Goal: Task Accomplishment & Management: Complete application form

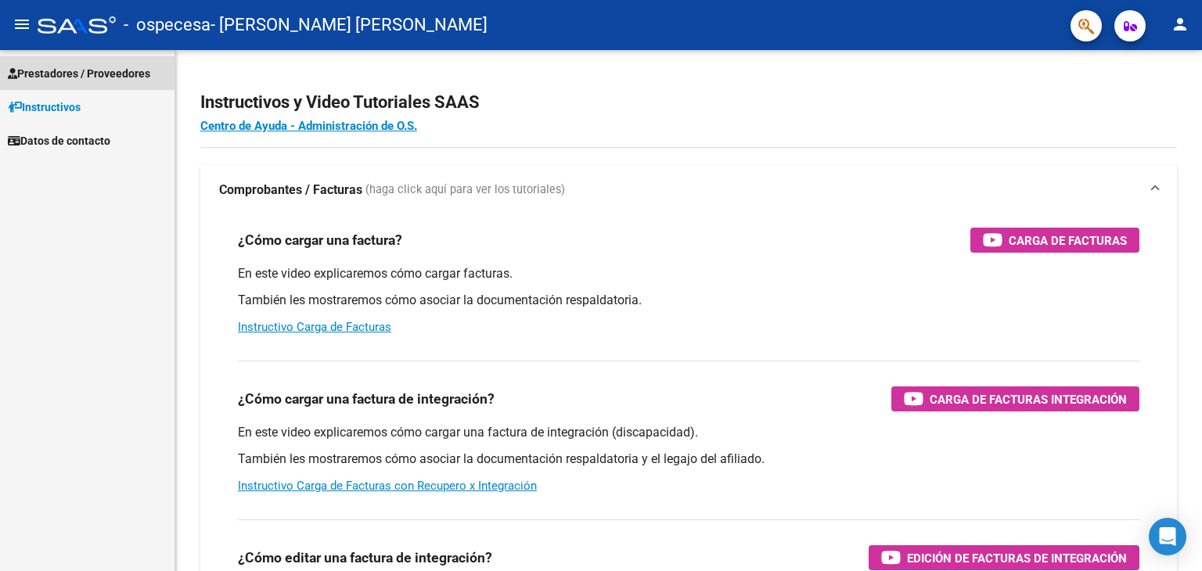
click at [106, 82] on link "Prestadores / Proveedores" at bounding box center [87, 73] width 175 height 34
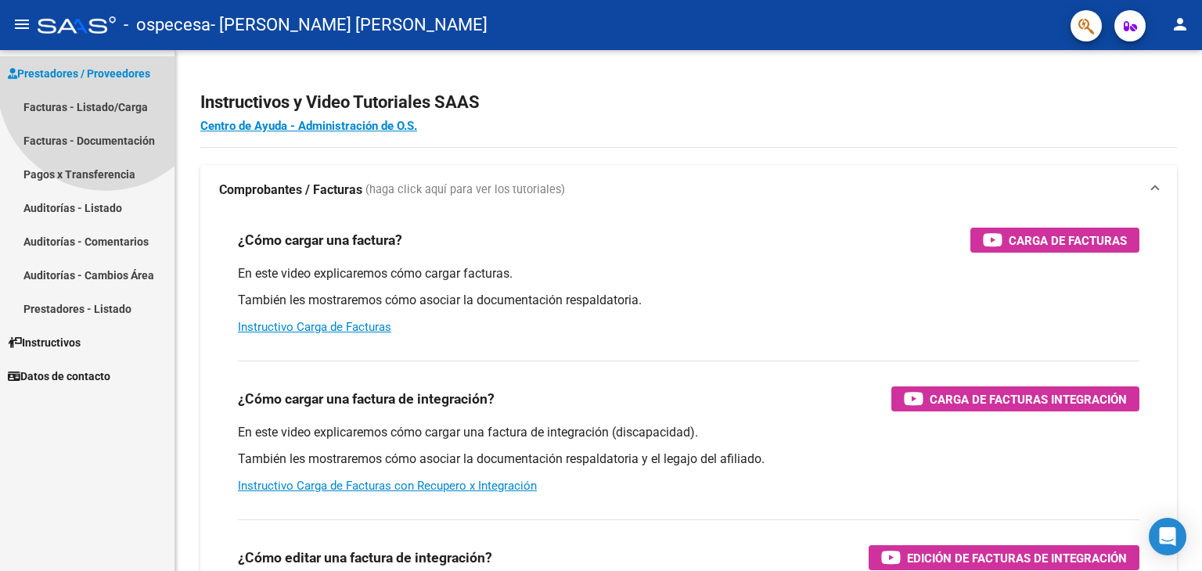
click at [106, 82] on link "Prestadores / Proveedores" at bounding box center [87, 73] width 175 height 34
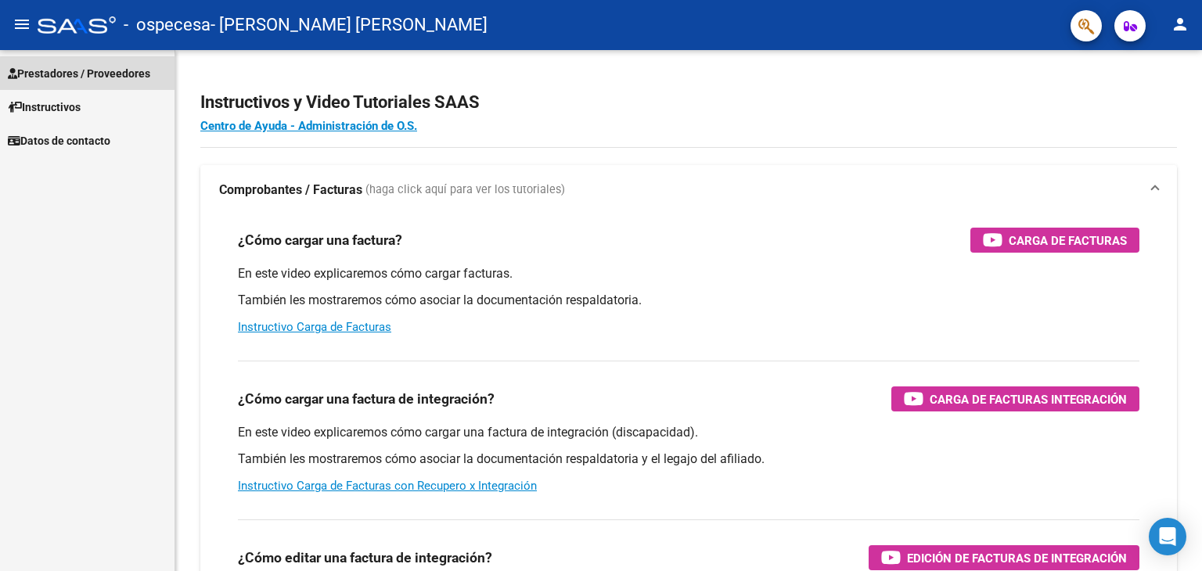
click at [106, 82] on link "Prestadores / Proveedores" at bounding box center [87, 73] width 175 height 34
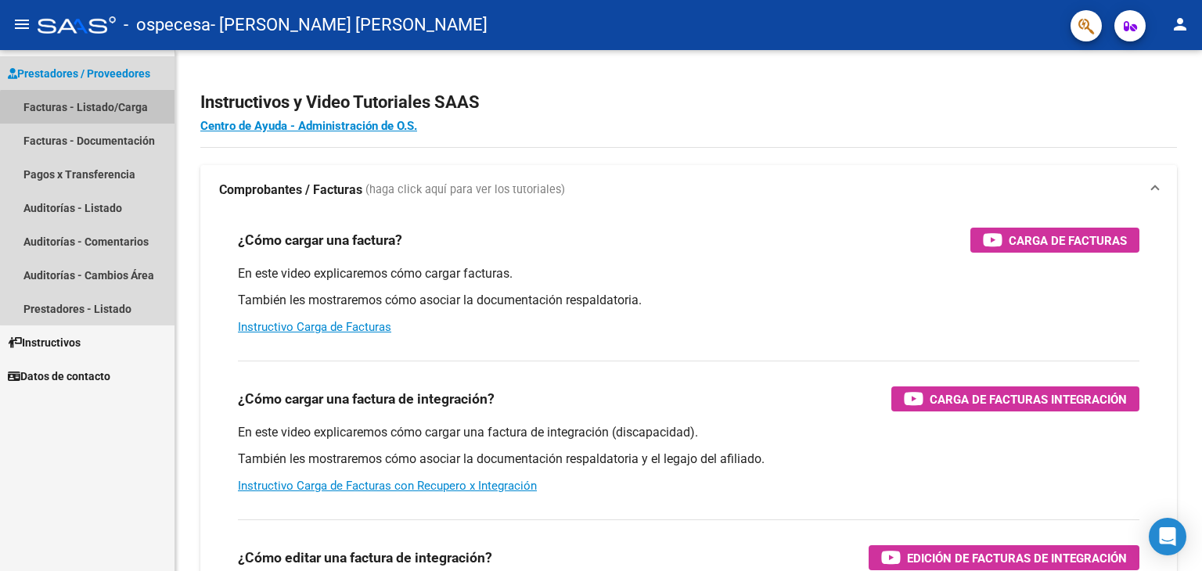
click at [94, 113] on link "Facturas - Listado/Carga" at bounding box center [87, 107] width 175 height 34
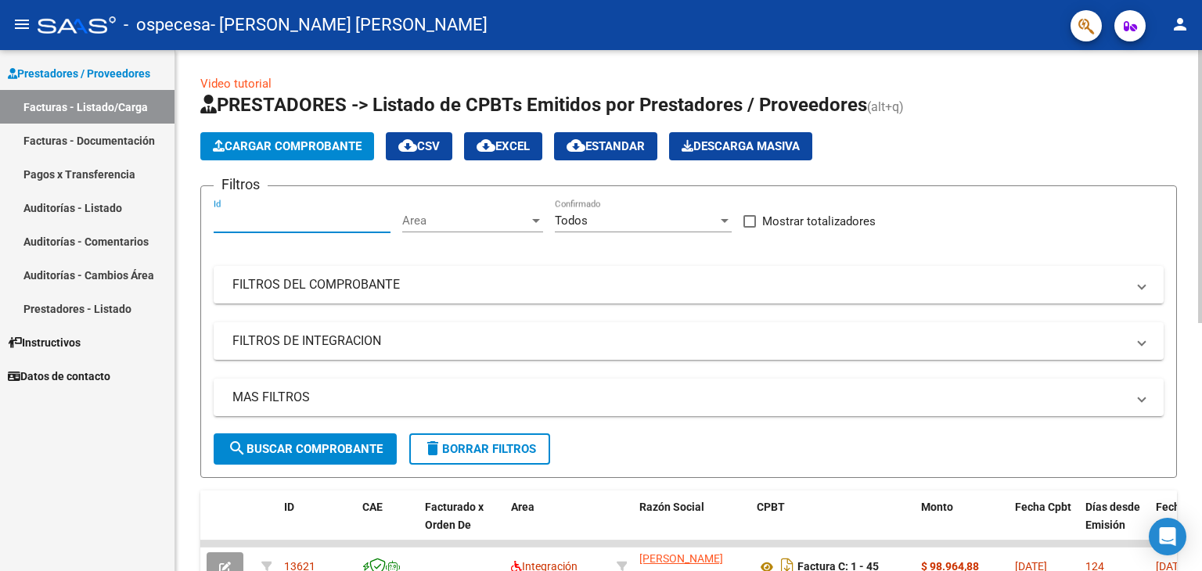
click at [258, 214] on input "Id" at bounding box center [302, 221] width 177 height 14
click at [1201, 196] on div at bounding box center [1200, 186] width 4 height 273
click at [358, 148] on span "Cargar Comprobante" at bounding box center [287, 146] width 149 height 14
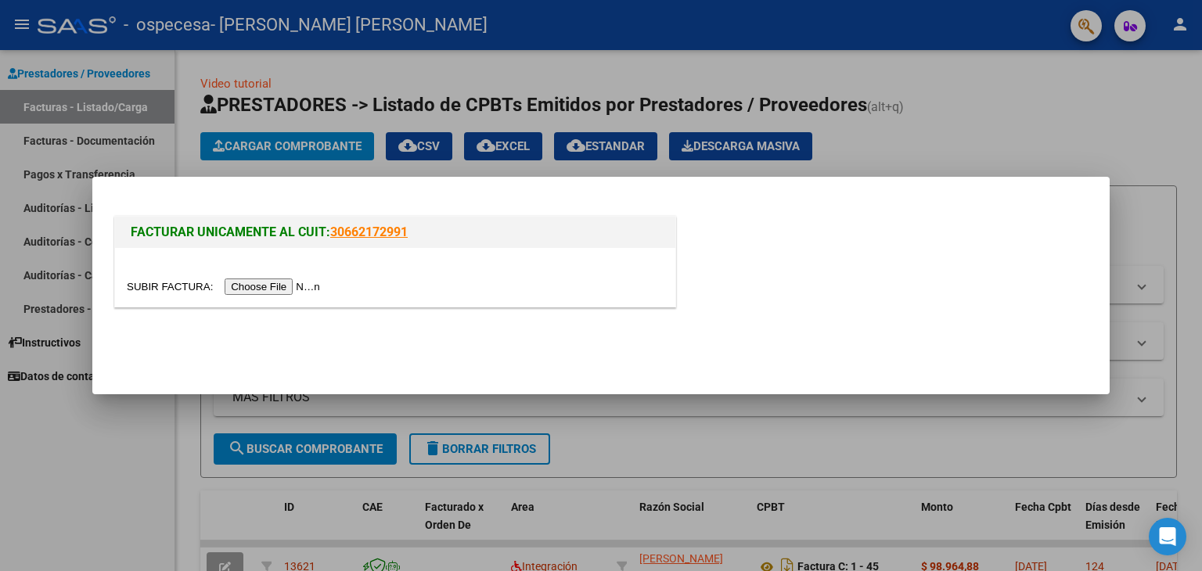
click at [285, 289] on input "file" at bounding box center [226, 287] width 198 height 16
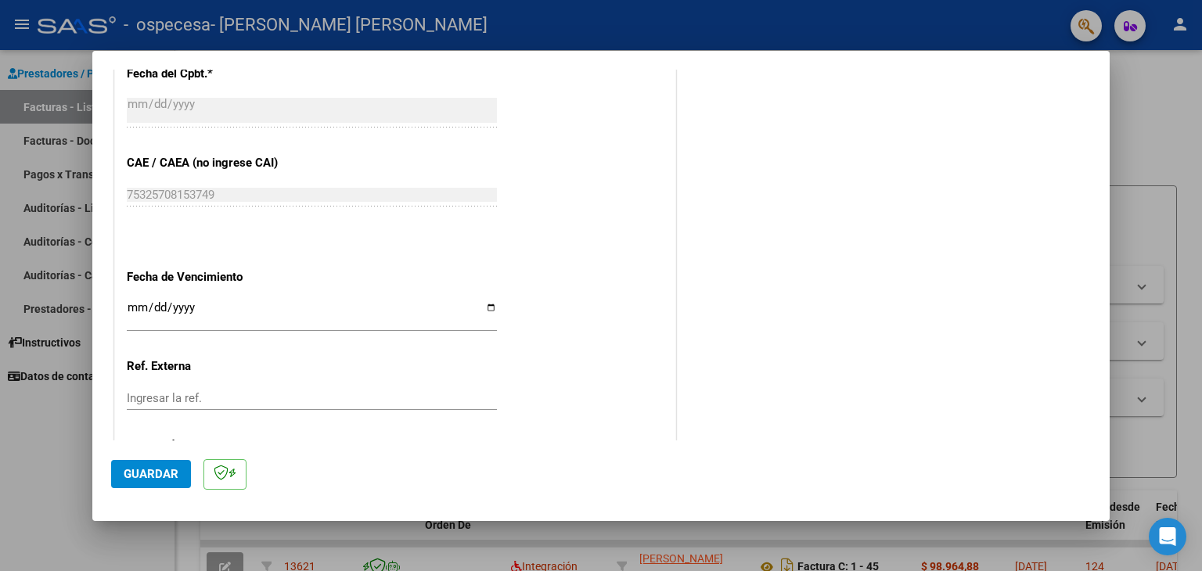
scroll to position [974, 0]
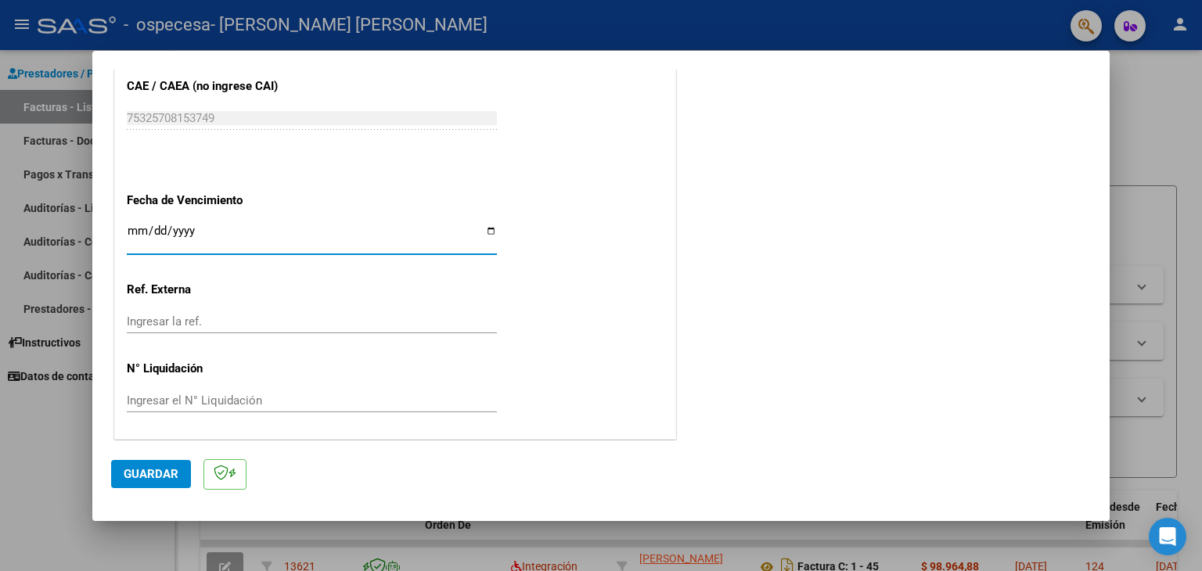
click at [322, 237] on input "Ingresar la fecha" at bounding box center [312, 237] width 370 height 25
type input "[DATE]"
click at [193, 339] on div "Ingresar la ref." at bounding box center [312, 329] width 370 height 38
click at [163, 477] on span "Guardar" at bounding box center [151, 474] width 55 height 14
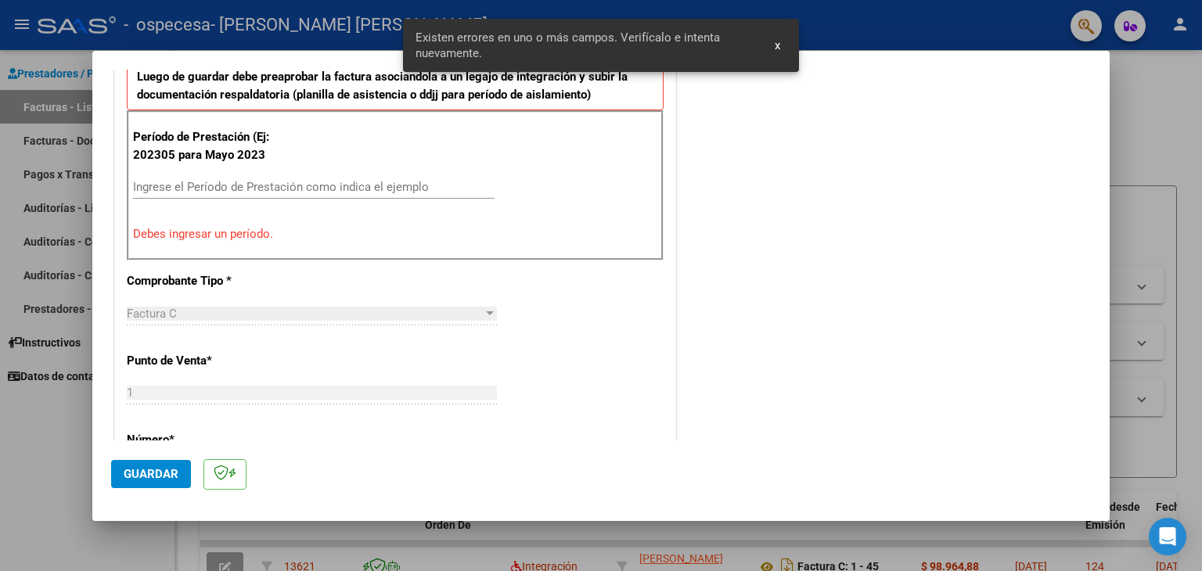
scroll to position [329, 0]
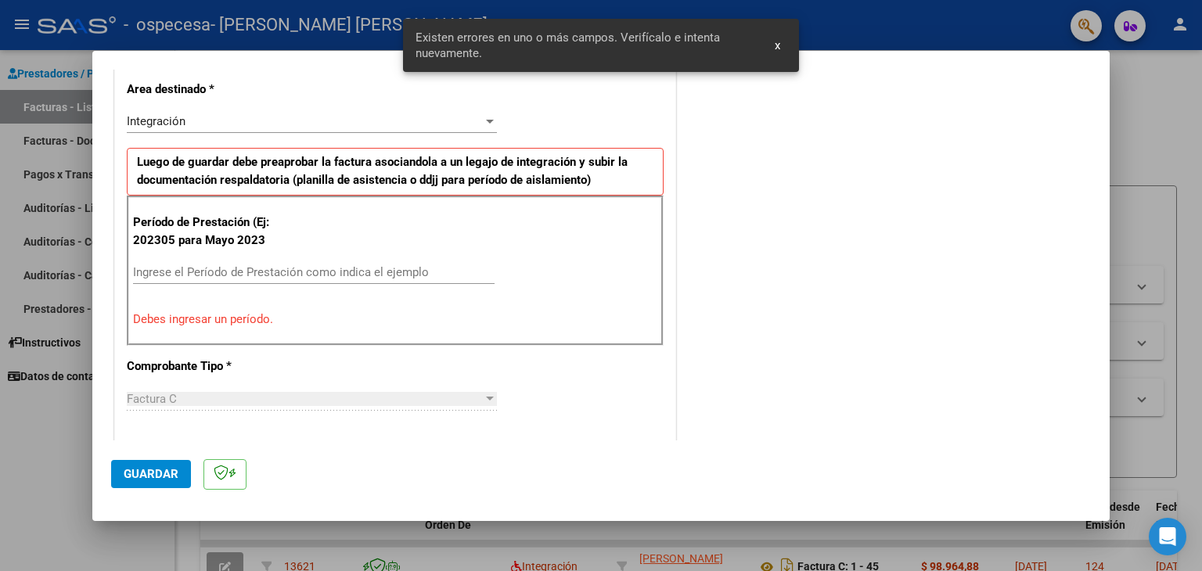
click at [266, 268] on input "Ingrese el Período de Prestación como indica el ejemplo" at bounding box center [314, 272] width 362 height 14
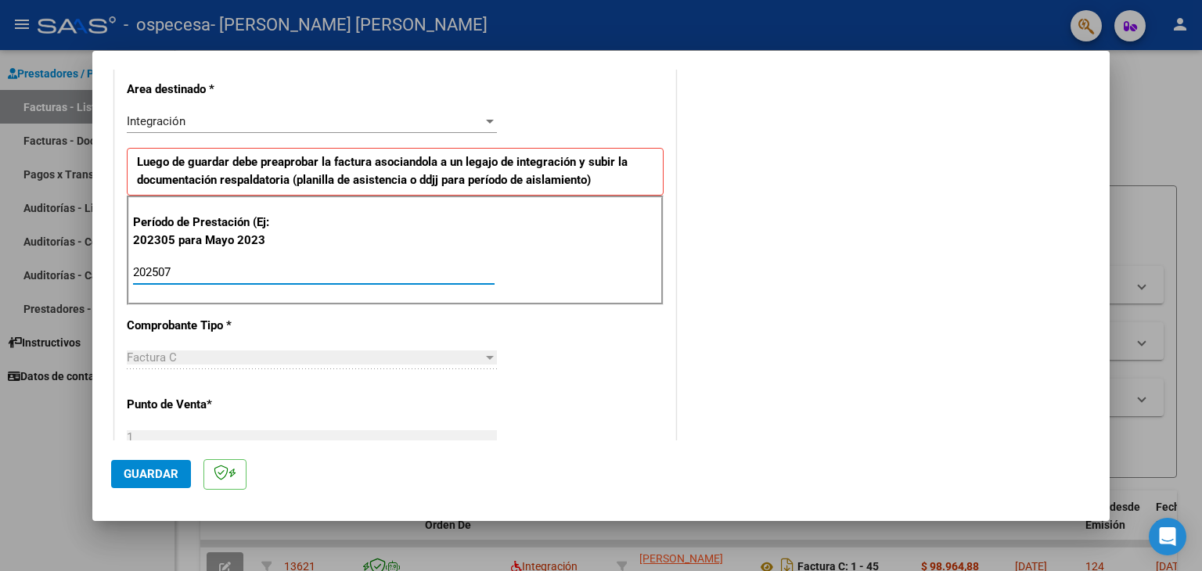
type input "202507"
click at [150, 470] on span "Guardar" at bounding box center [151, 474] width 55 height 14
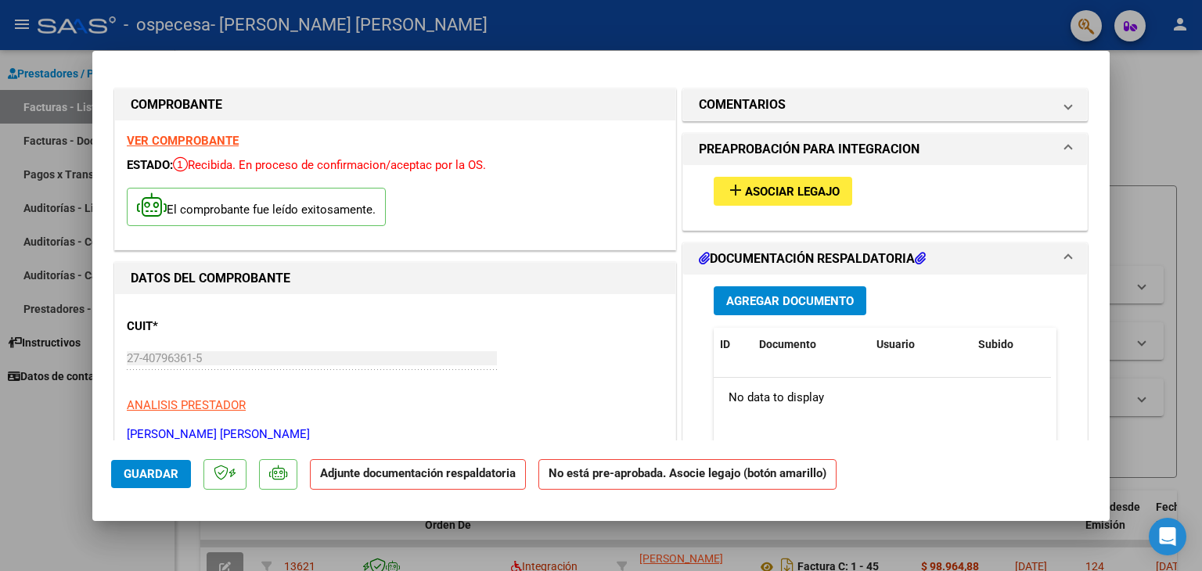
scroll to position [0, 0]
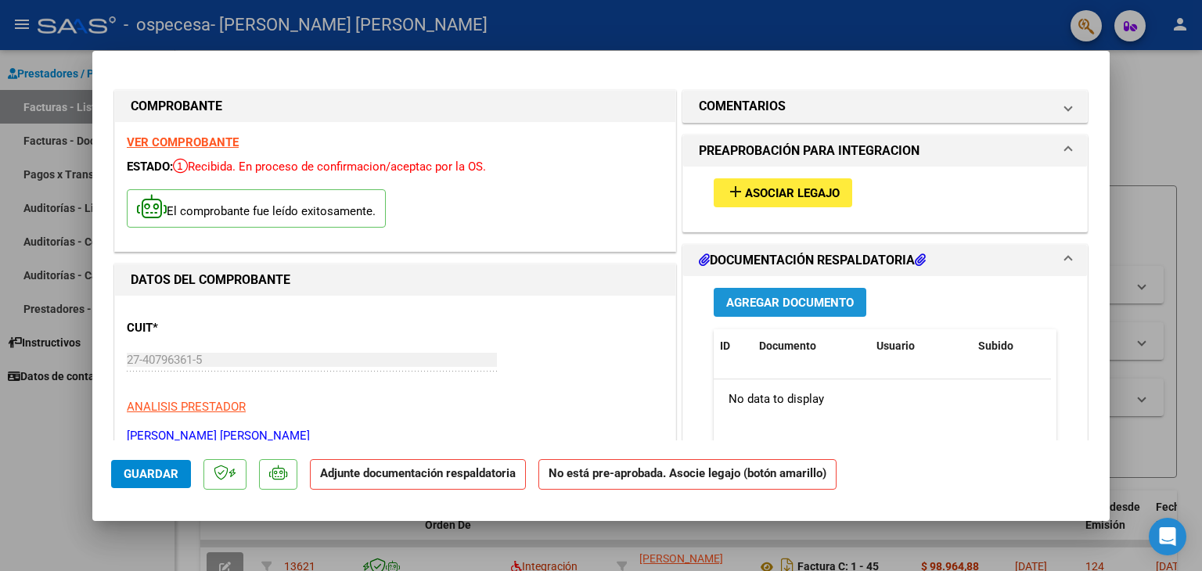
click at [823, 315] on button "Agregar Documento" at bounding box center [790, 302] width 153 height 29
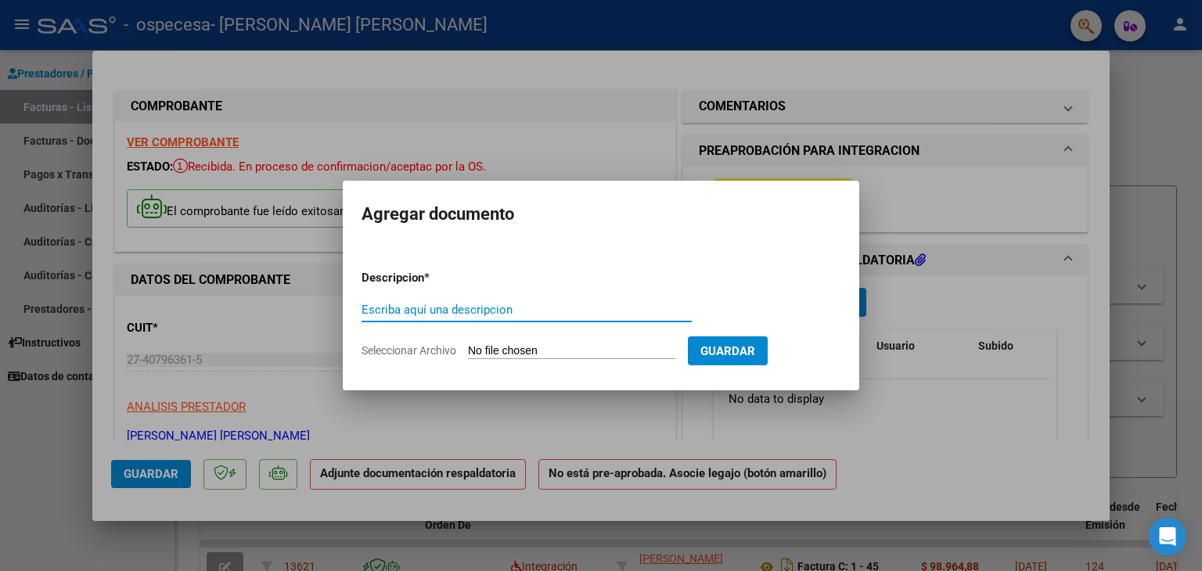
click at [767, 341] on button "Guardar" at bounding box center [728, 351] width 80 height 29
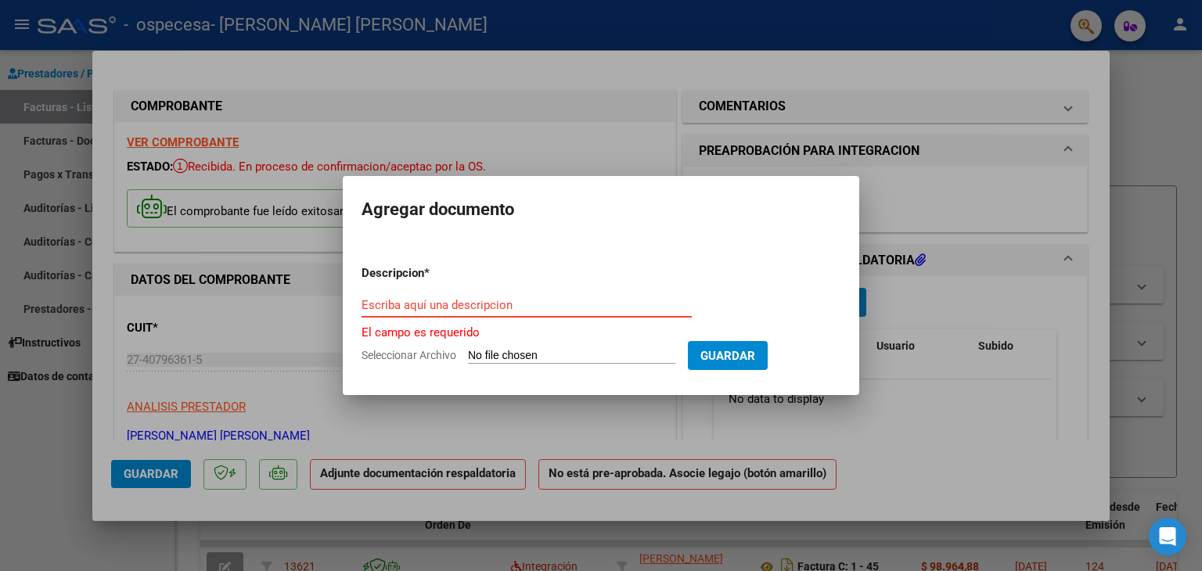
click at [648, 310] on input "Escriba aquí una descripcion" at bounding box center [527, 305] width 330 height 14
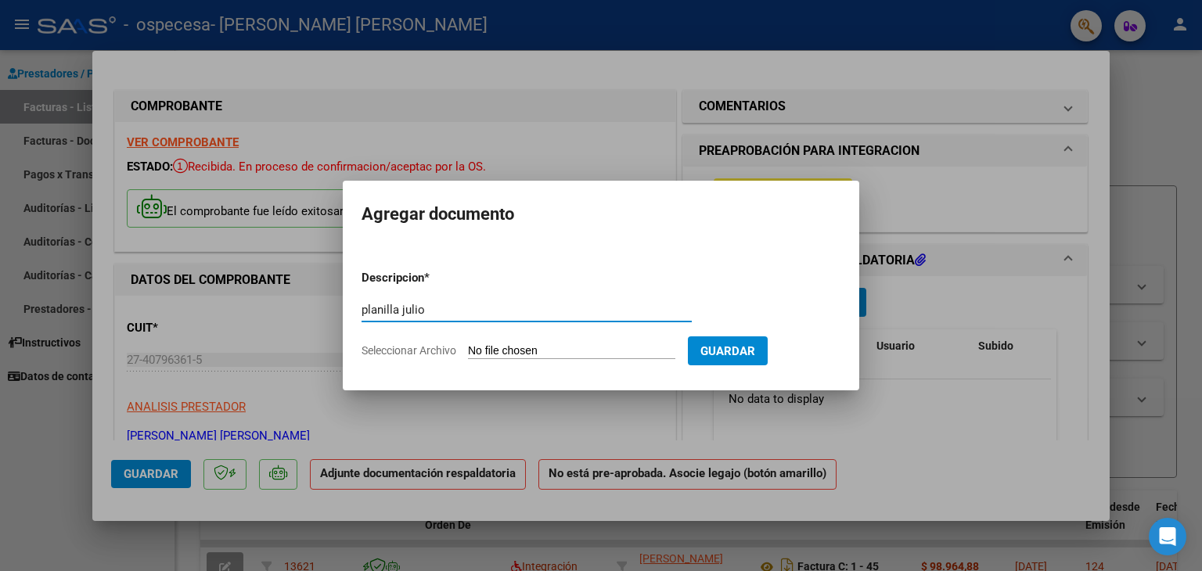
type input "planilla julio"
click at [591, 353] on input "Seleccionar Archivo" at bounding box center [571, 351] width 207 height 15
type input "C:\fakepath\[PERSON_NAME] (1).jpg"
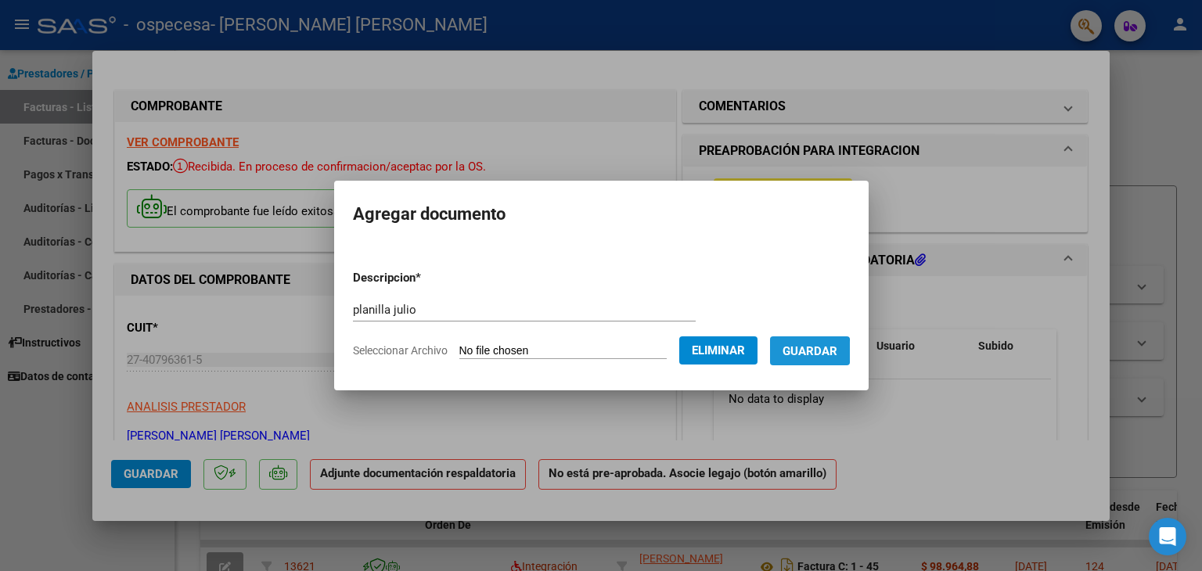
click at [814, 351] on span "Guardar" at bounding box center [810, 351] width 55 height 14
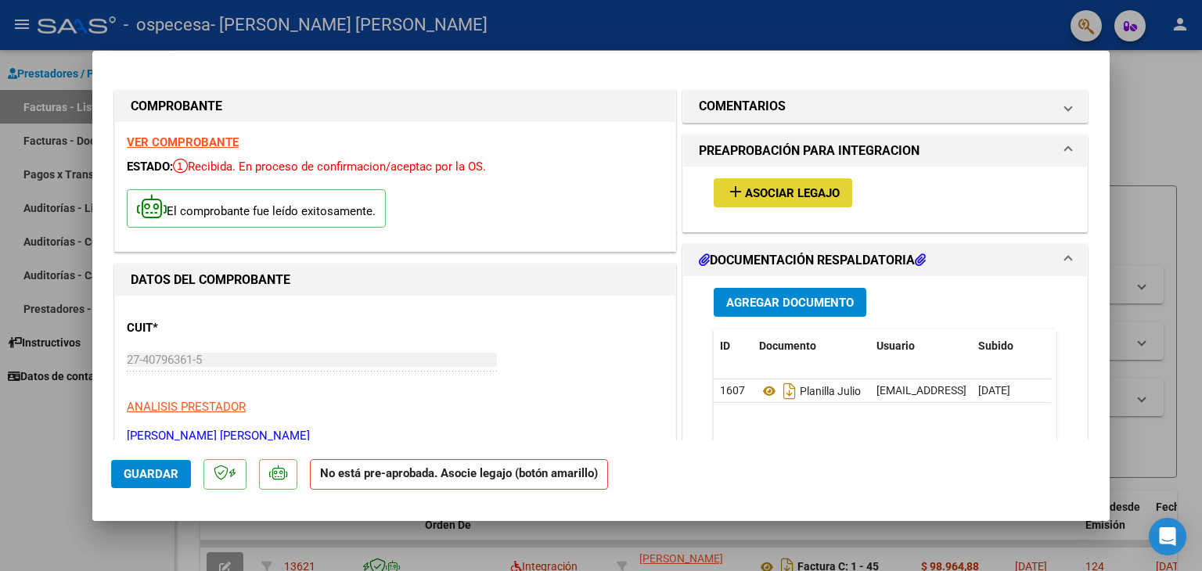
click at [786, 198] on span "Asociar Legajo" at bounding box center [792, 193] width 95 height 14
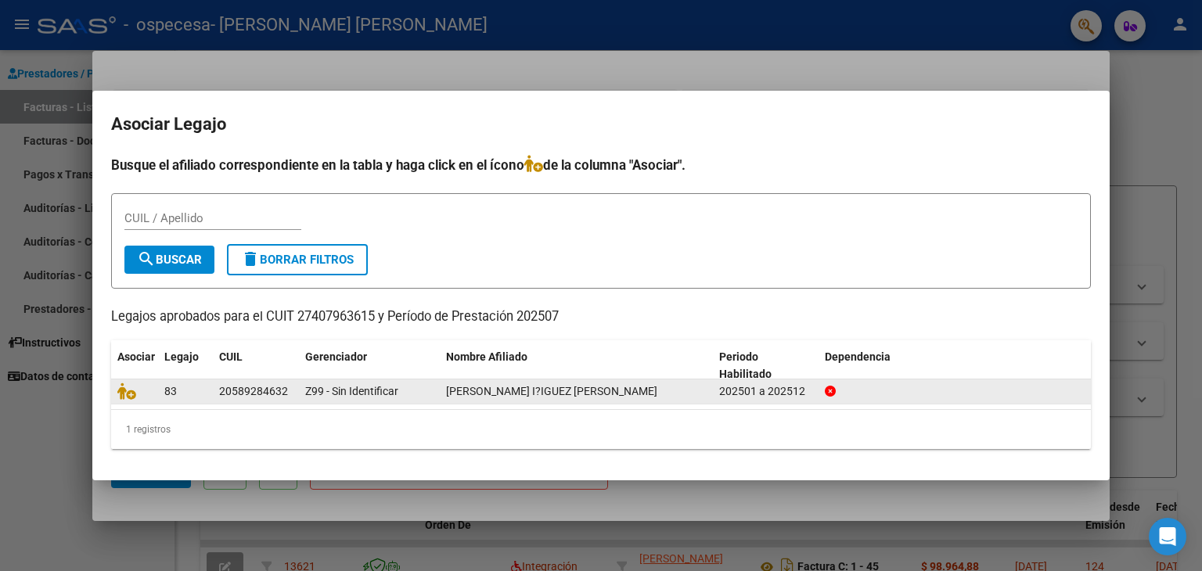
click at [651, 389] on div "[PERSON_NAME] I?IGUEZ [PERSON_NAME]" at bounding box center [576, 392] width 261 height 18
click at [213, 387] on datatable-body-cell "20589284632" at bounding box center [256, 392] width 86 height 24
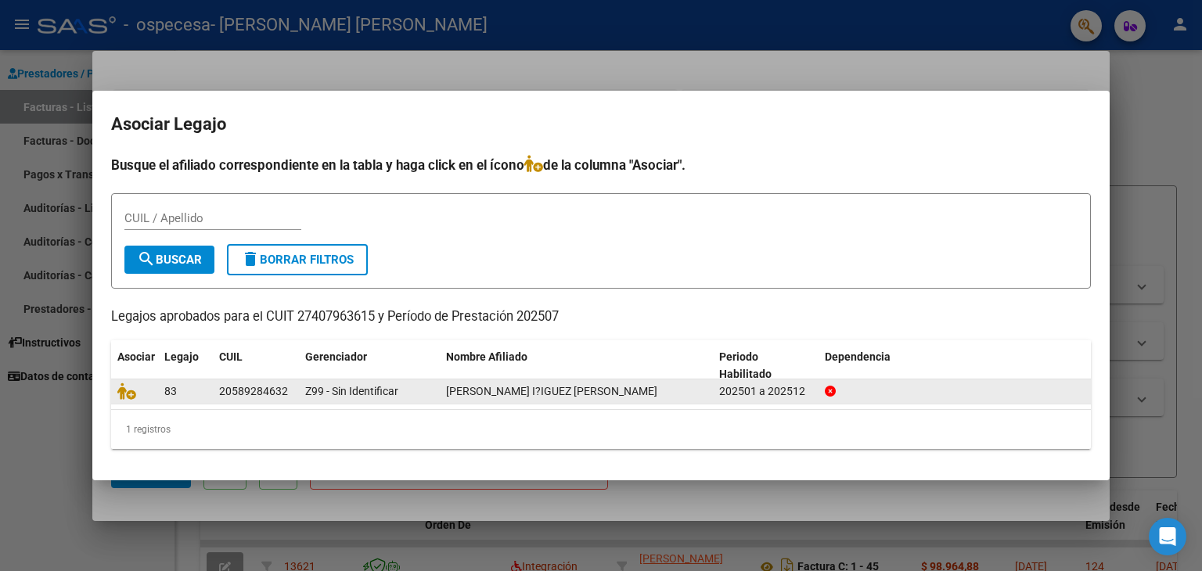
click at [150, 387] on div at bounding box center [134, 392] width 34 height 18
click at [125, 392] on icon at bounding box center [126, 391] width 19 height 17
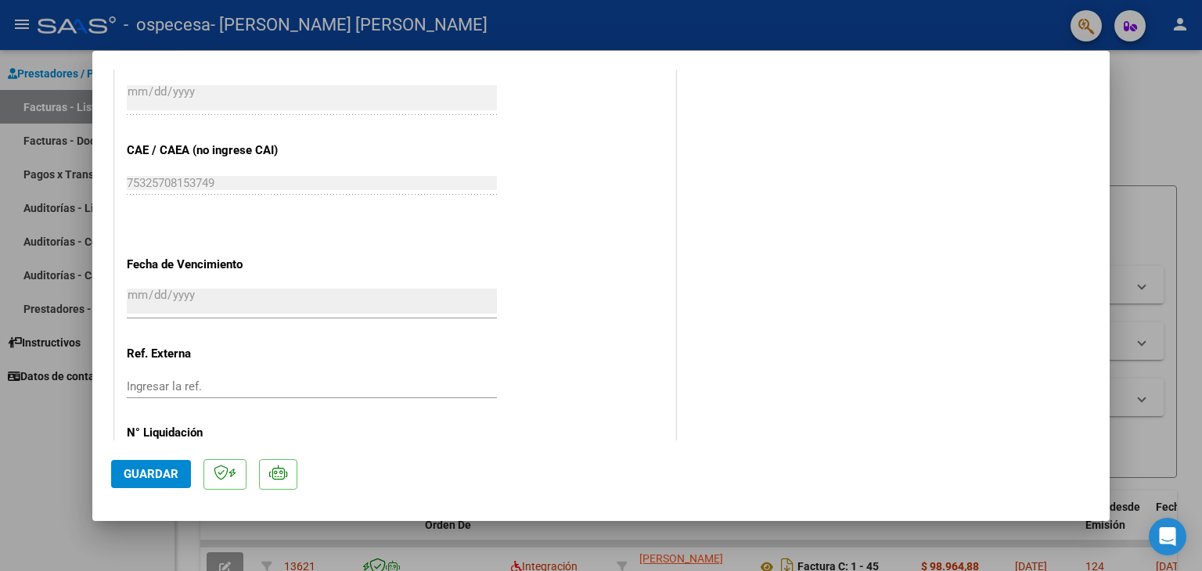
scroll to position [1028, 0]
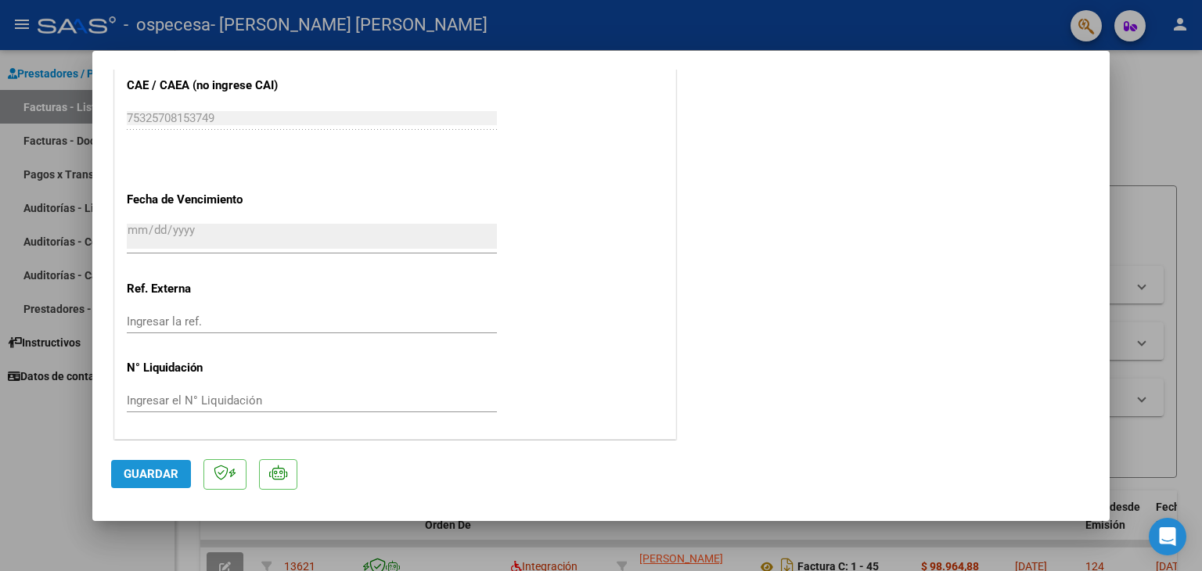
click at [151, 480] on span "Guardar" at bounding box center [151, 474] width 55 height 14
